Goal: Information Seeking & Learning: Learn about a topic

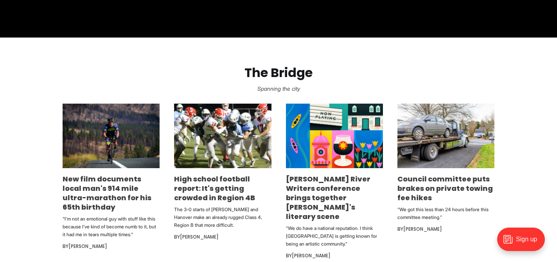
scroll to position [394, 0]
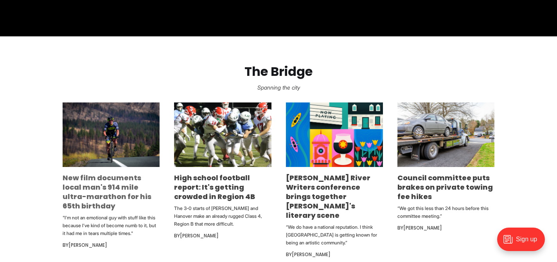
click at [126, 181] on link "New film documents local man's 914 mile ultra-marathon for his 65th birthday" at bounding box center [107, 192] width 89 height 38
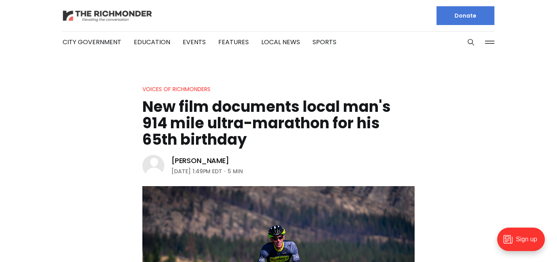
click at [97, 13] on img at bounding box center [108, 16] width 90 height 14
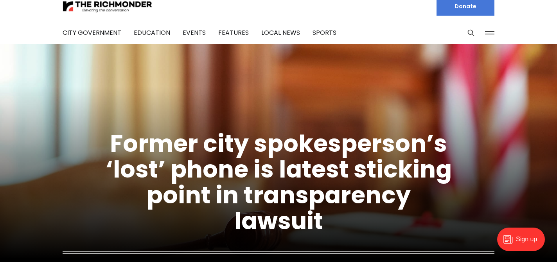
scroll to position [12, 0]
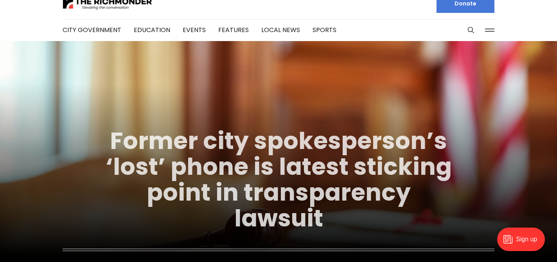
click at [222, 146] on link "Former city spokesperson’s ‘lost’ phone is latest sticking point in transparenc…" at bounding box center [279, 179] width 346 height 110
